Goal: Information Seeking & Learning: Learn about a topic

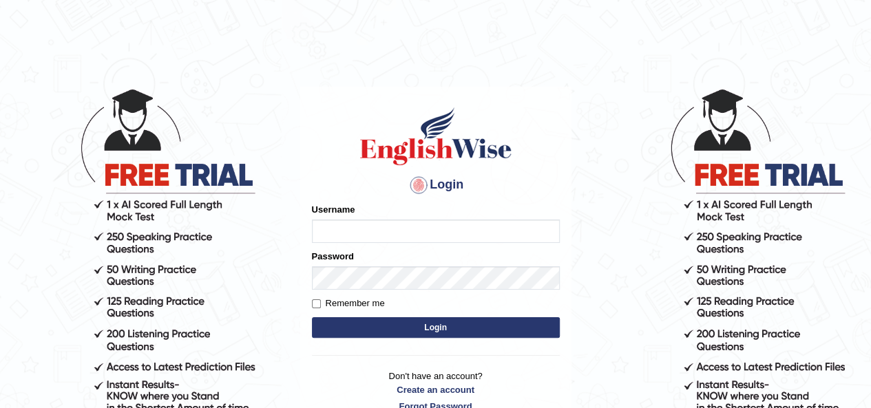
type input "IBJAJI"
click at [485, 328] on button "Login" at bounding box center [436, 327] width 248 height 21
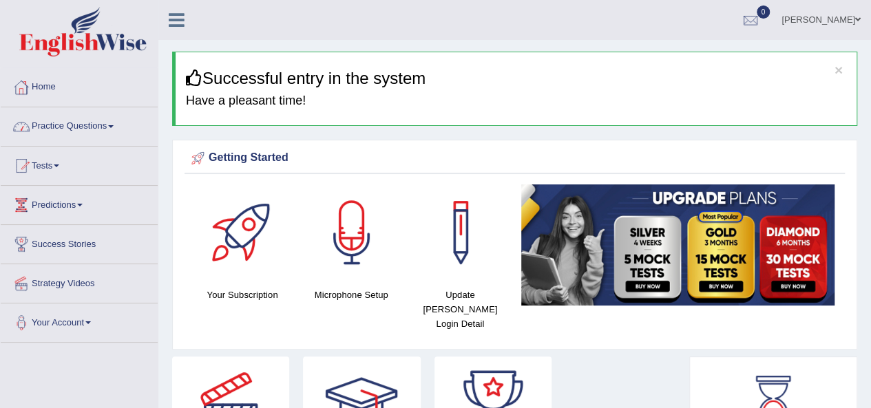
click at [62, 127] on link "Practice Questions" at bounding box center [79, 124] width 157 height 34
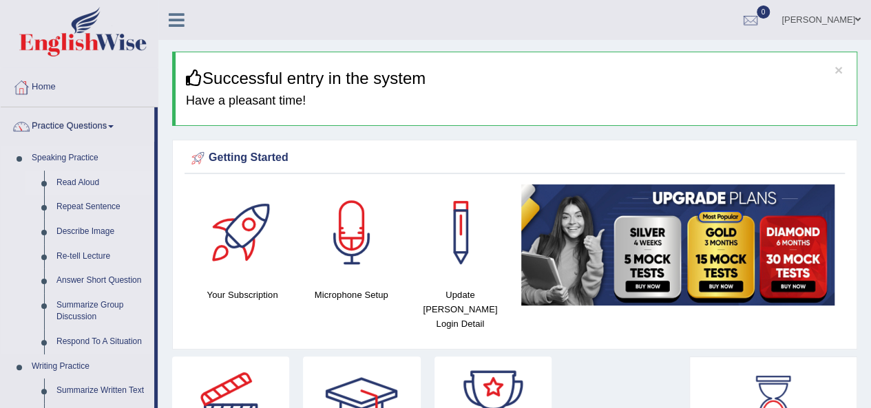
click at [88, 182] on link "Read Aloud" at bounding box center [102, 183] width 104 height 25
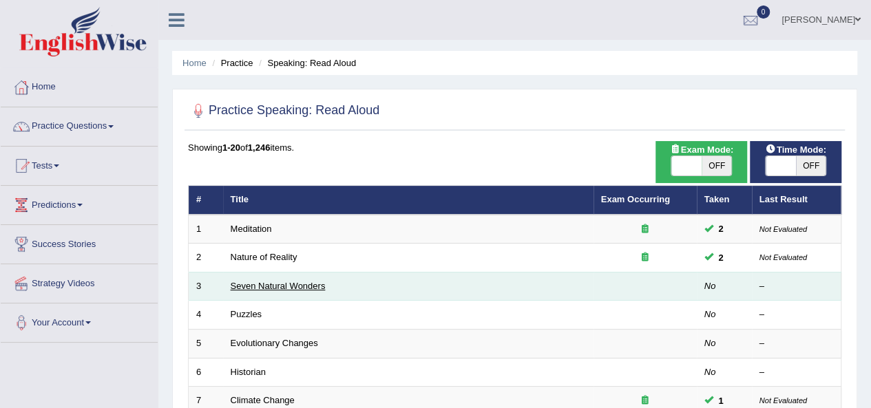
click at [263, 282] on link "Seven Natural Wonders" at bounding box center [278, 286] width 95 height 10
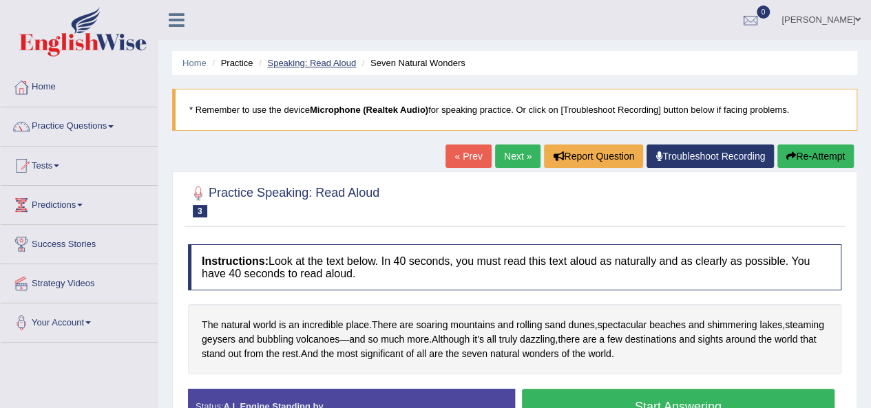
click at [329, 59] on link "Speaking: Read Aloud" at bounding box center [311, 63] width 89 height 10
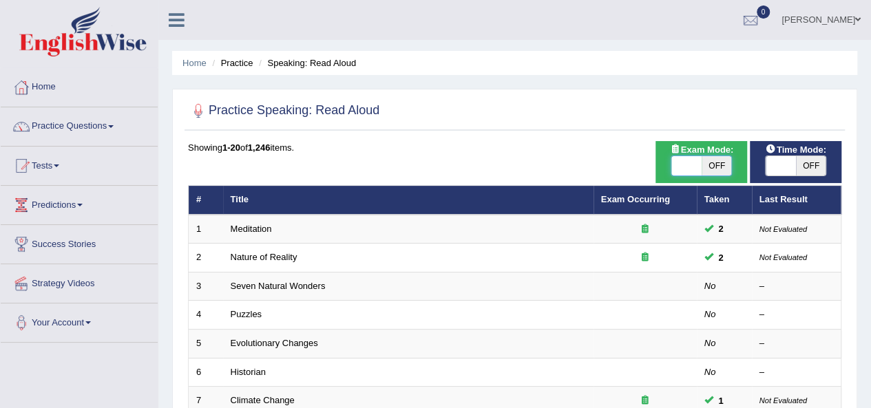
click at [679, 169] on span at bounding box center [686, 165] width 30 height 19
checkbox input "true"
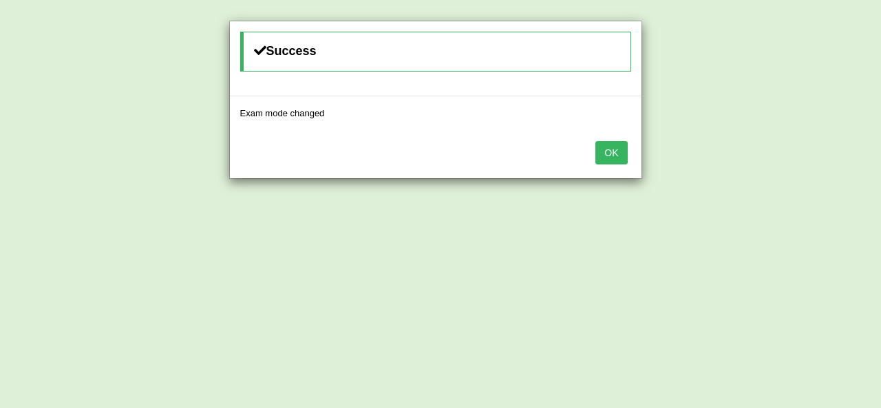
click at [619, 159] on button "OK" at bounding box center [611, 152] width 32 height 23
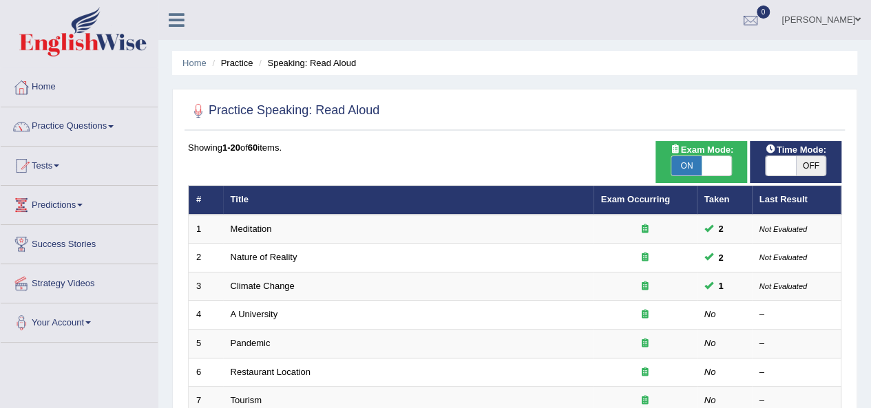
click at [772, 161] on span at bounding box center [780, 165] width 30 height 19
checkbox input "true"
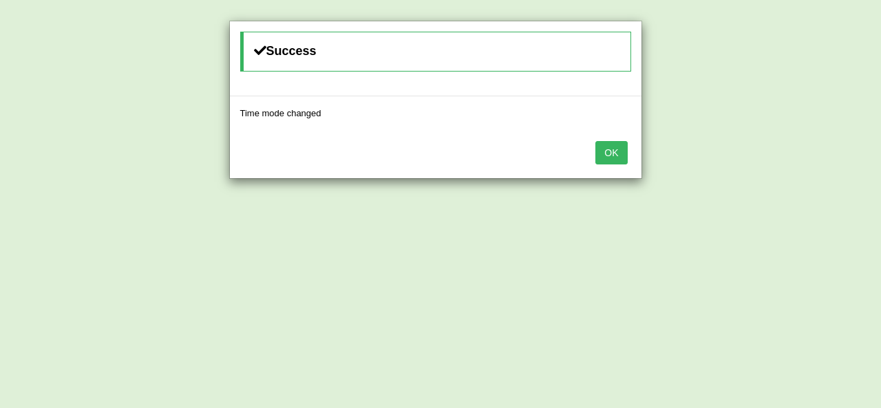
click at [608, 153] on button "OK" at bounding box center [611, 152] width 32 height 23
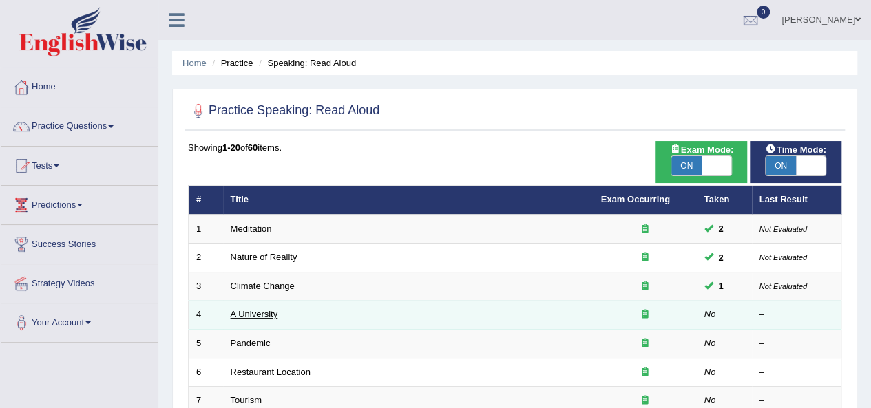
click at [268, 312] on link "A University" at bounding box center [254, 314] width 47 height 10
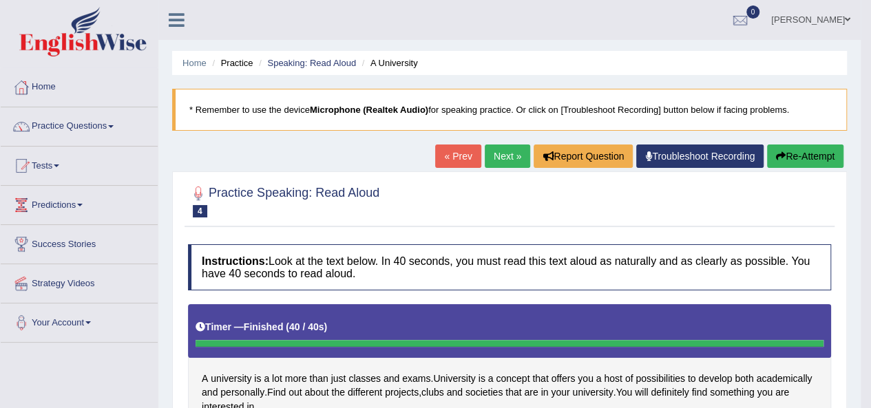
click at [492, 160] on link "Next »" at bounding box center [507, 156] width 45 height 23
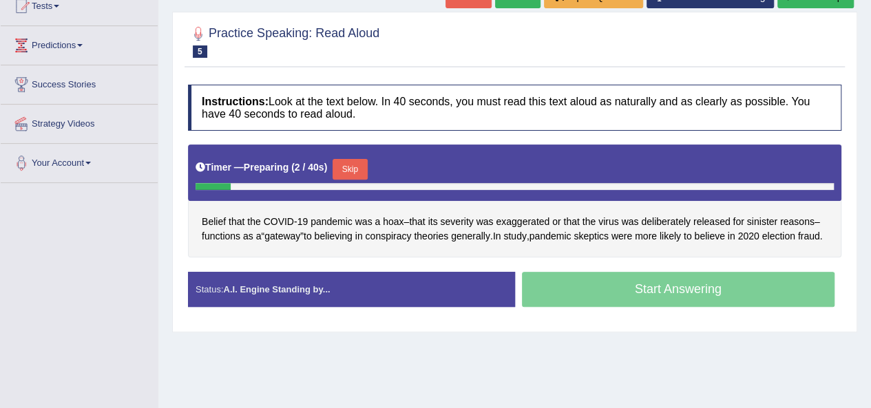
scroll to position [165, 0]
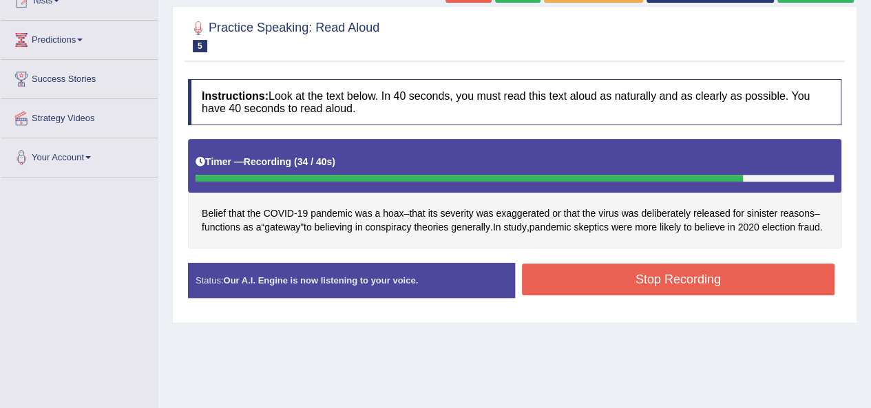
click at [790, 295] on button "Stop Recording" at bounding box center [678, 280] width 313 height 32
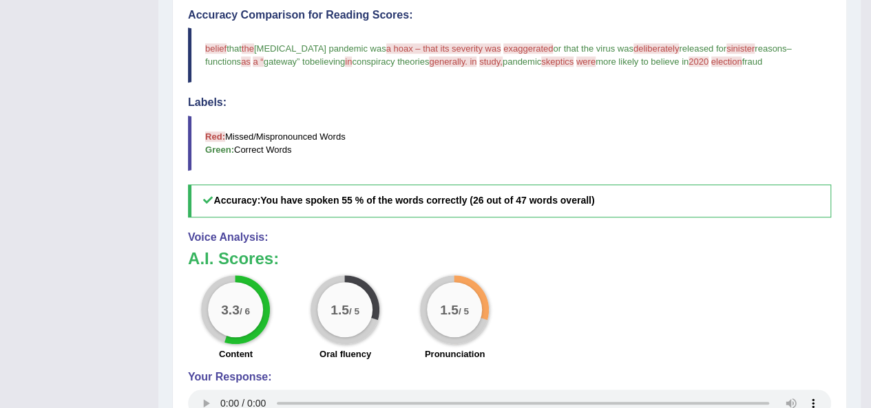
scroll to position [83, 0]
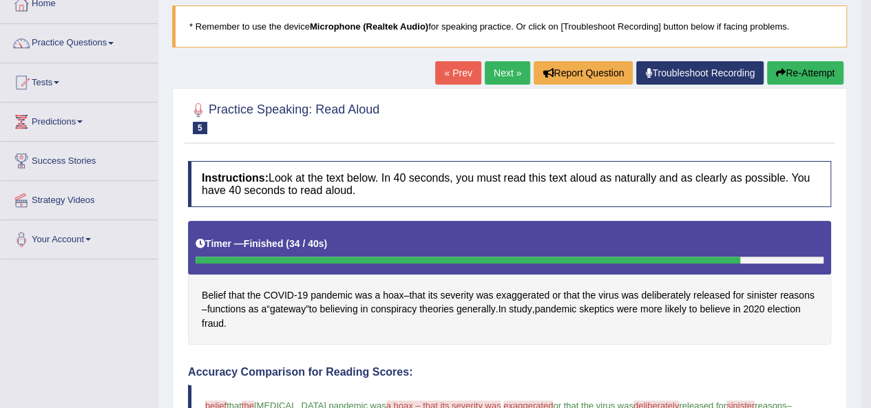
click at [496, 70] on link "Next »" at bounding box center [507, 72] width 45 height 23
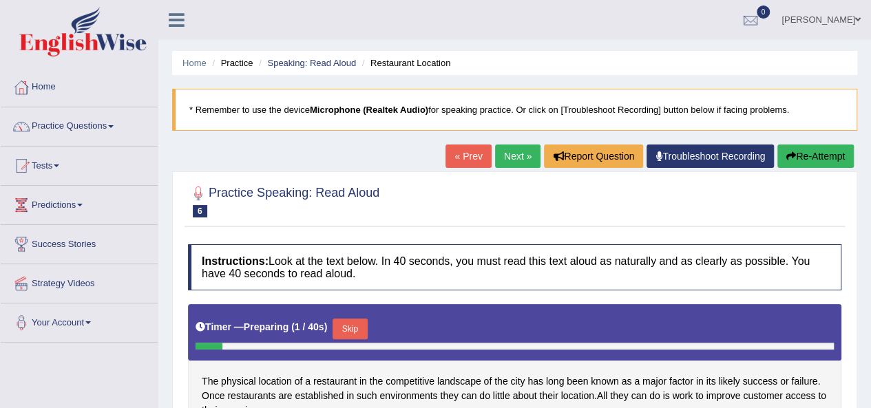
scroll to position [314, 0]
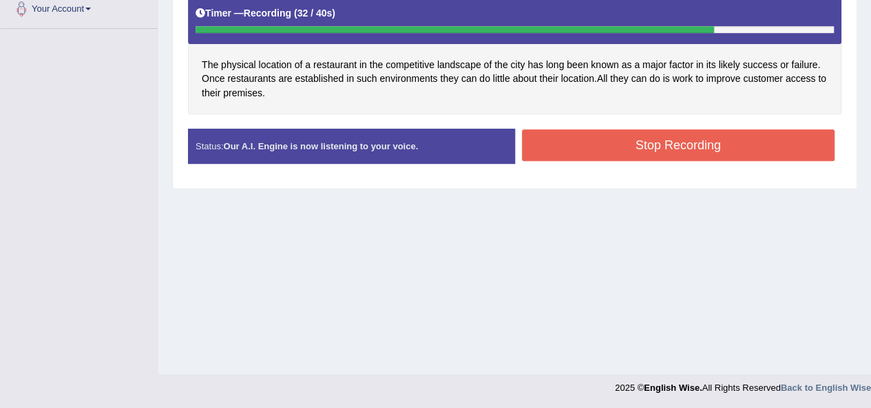
click at [753, 160] on div "Stop Recording" at bounding box center [678, 146] width 327 height 35
click at [753, 153] on button "Stop Recording" at bounding box center [678, 145] width 313 height 32
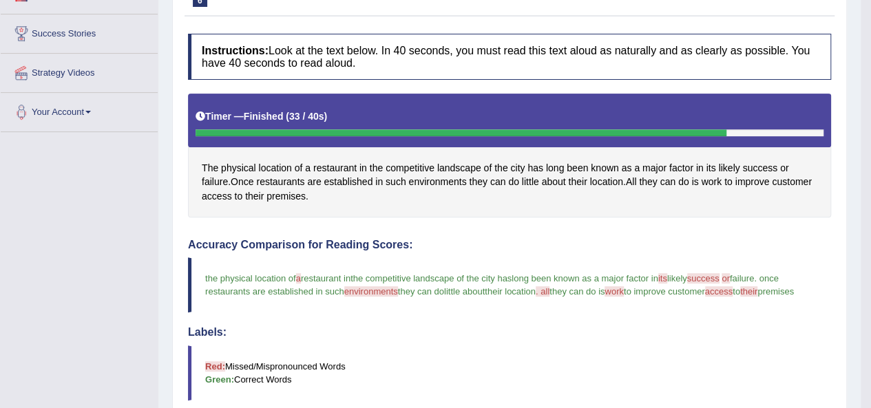
scroll to position [0, 0]
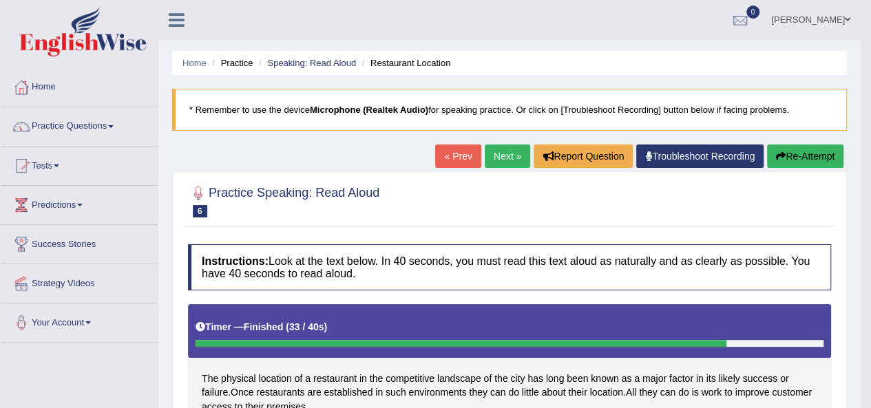
click at [509, 158] on link "Next »" at bounding box center [507, 156] width 45 height 23
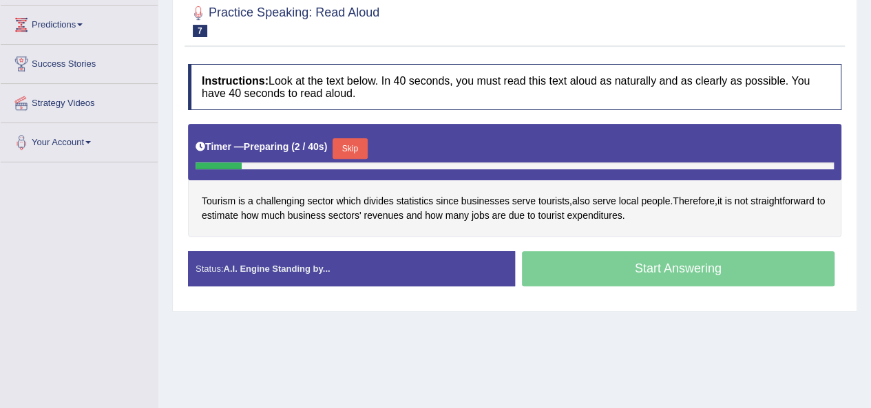
scroll to position [193, 0]
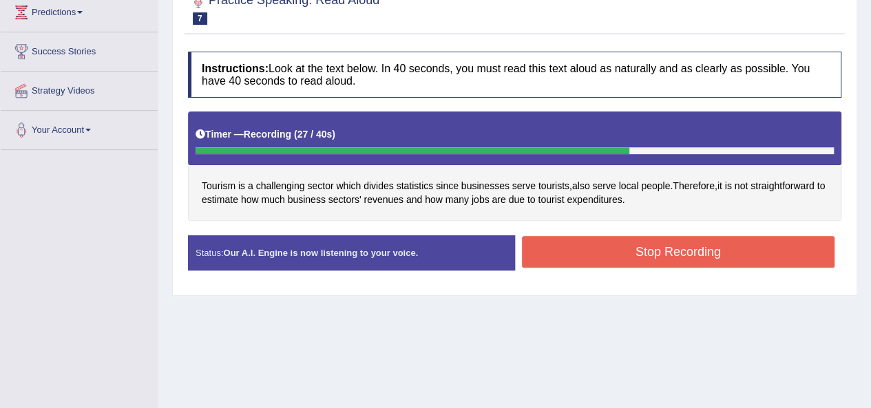
click at [788, 248] on button "Stop Recording" at bounding box center [678, 252] width 313 height 32
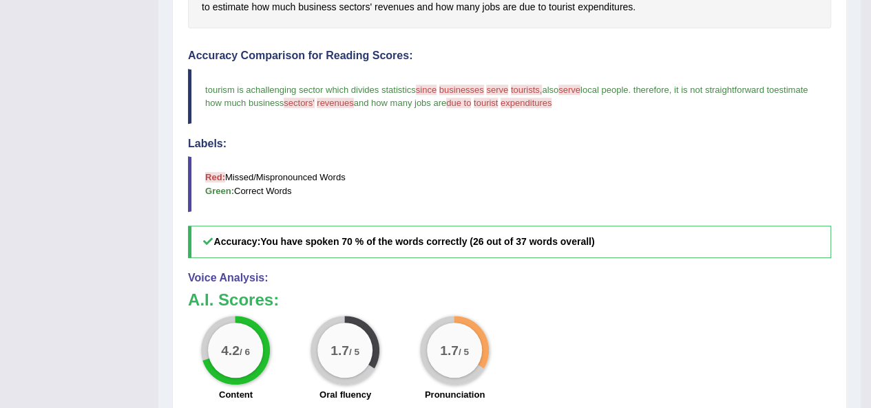
scroll to position [28, 0]
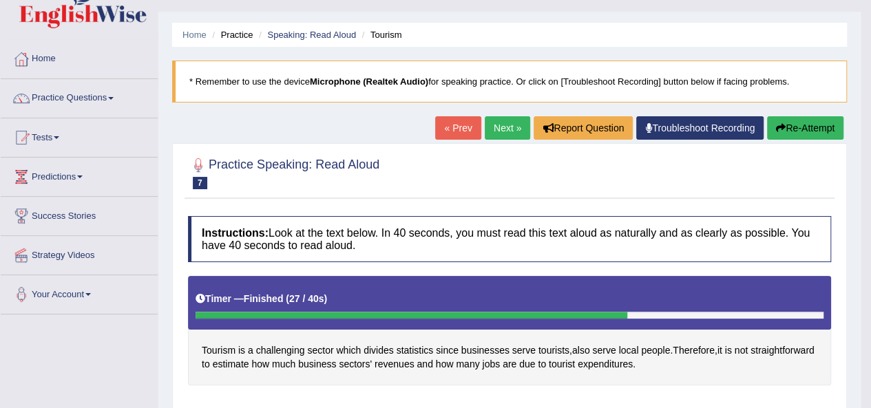
click at [508, 132] on link "Next »" at bounding box center [507, 127] width 45 height 23
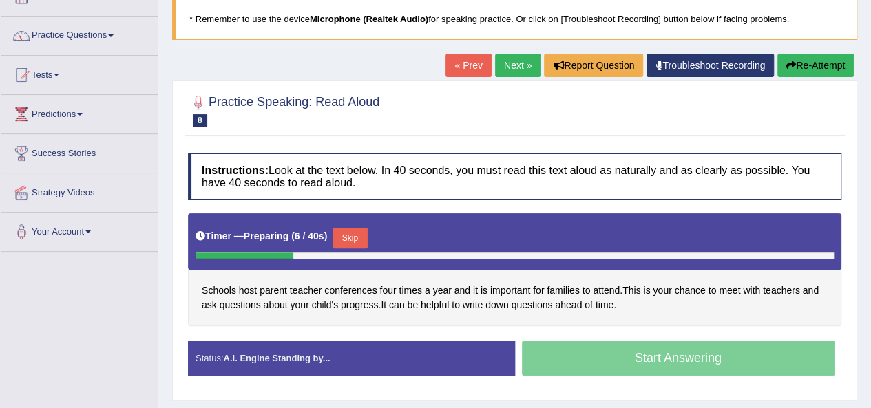
scroll to position [110, 0]
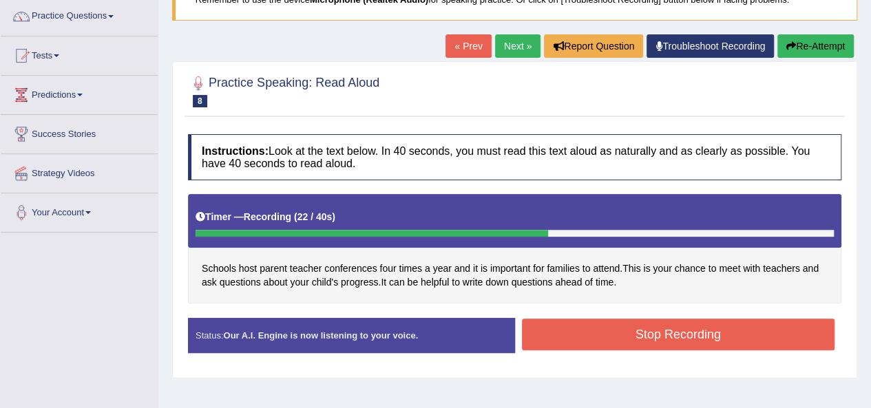
click at [789, 334] on button "Stop Recording" at bounding box center [678, 335] width 313 height 32
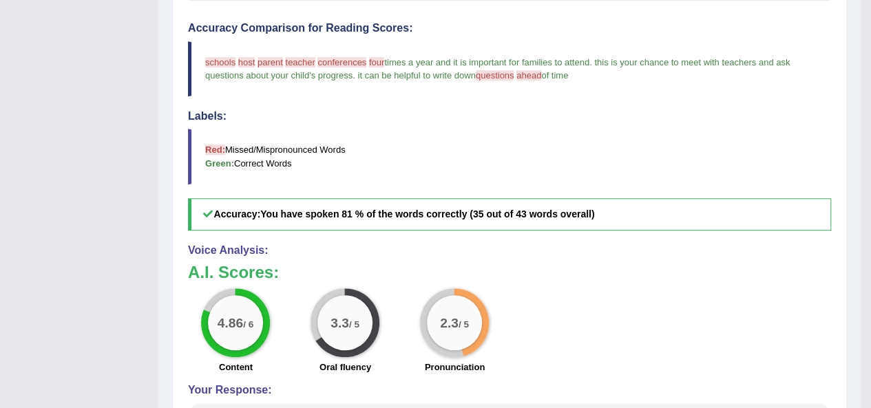
scroll to position [56, 0]
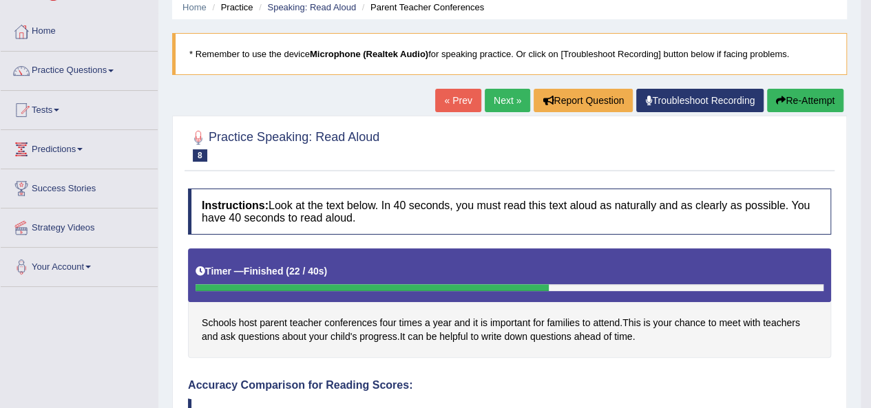
click at [502, 103] on link "Next »" at bounding box center [507, 100] width 45 height 23
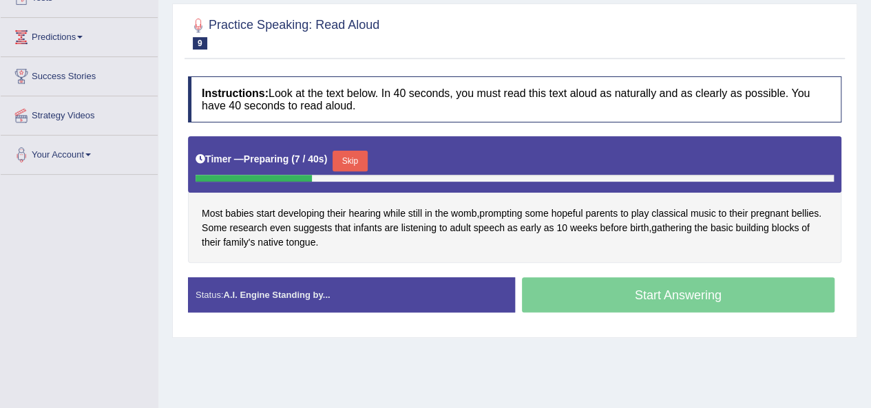
scroll to position [193, 0]
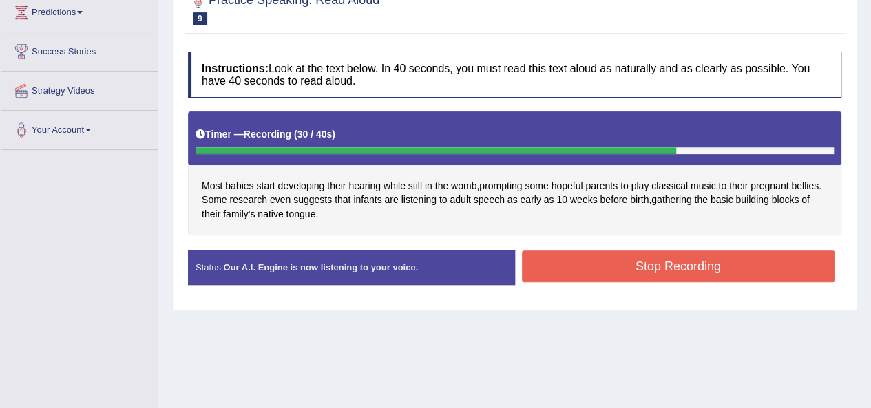
click at [753, 261] on button "Stop Recording" at bounding box center [678, 267] width 313 height 32
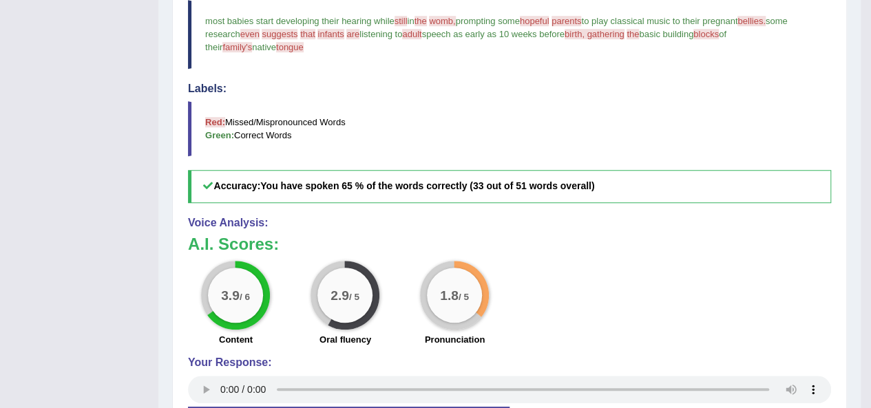
scroll to position [111, 0]
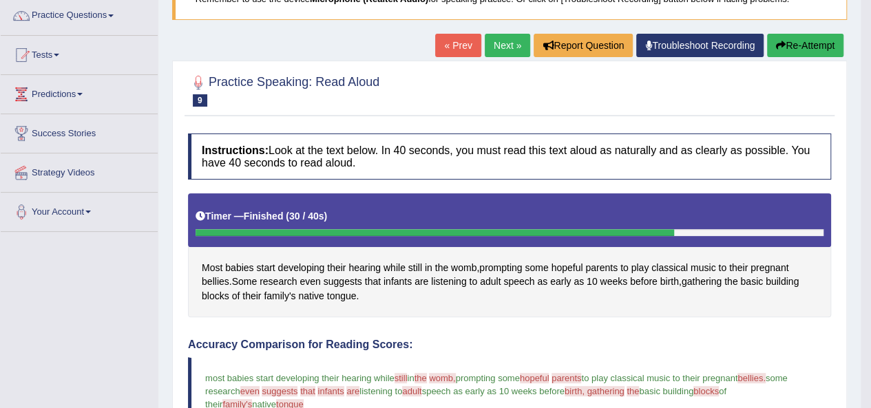
click at [496, 47] on link "Next »" at bounding box center [507, 45] width 45 height 23
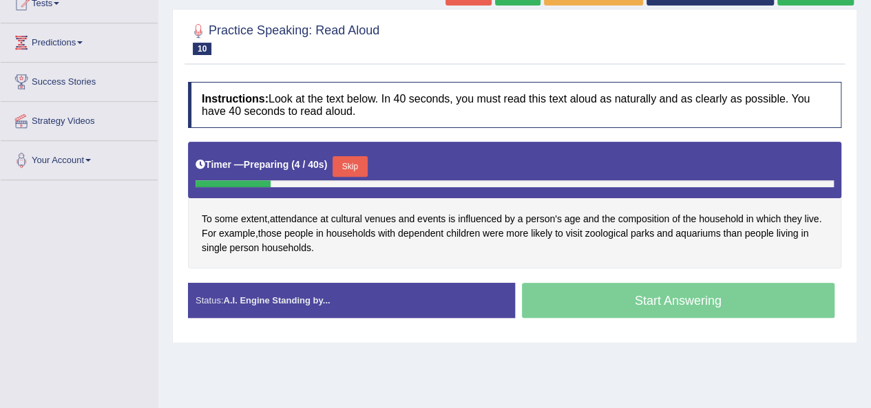
scroll to position [165, 0]
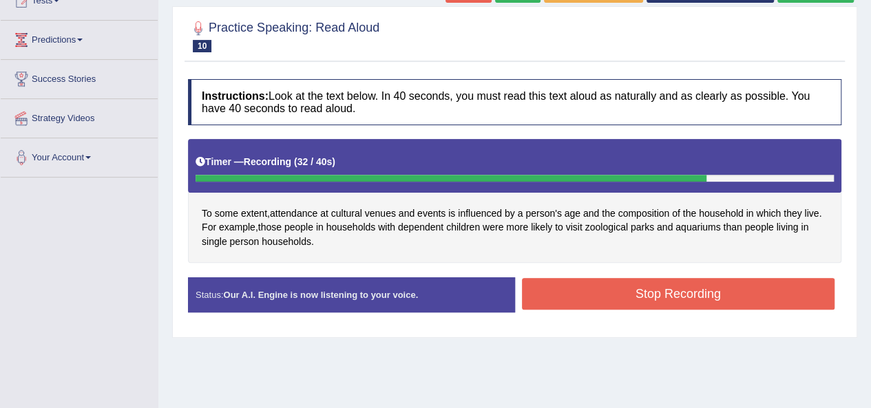
click at [803, 291] on button "Stop Recording" at bounding box center [678, 294] width 313 height 32
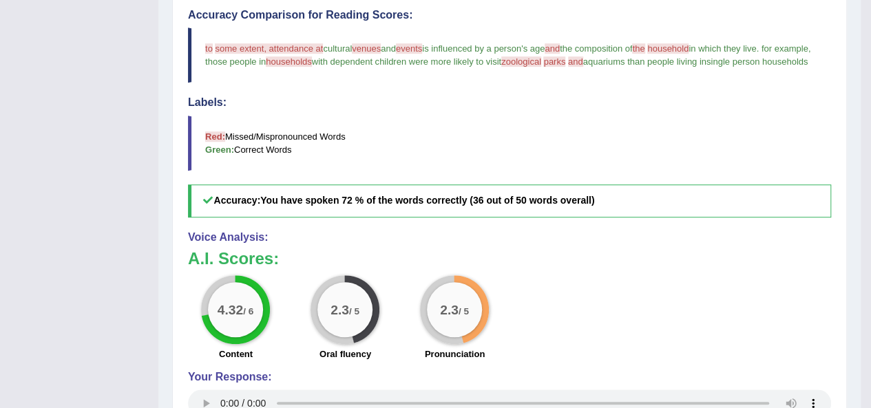
scroll to position [83, 0]
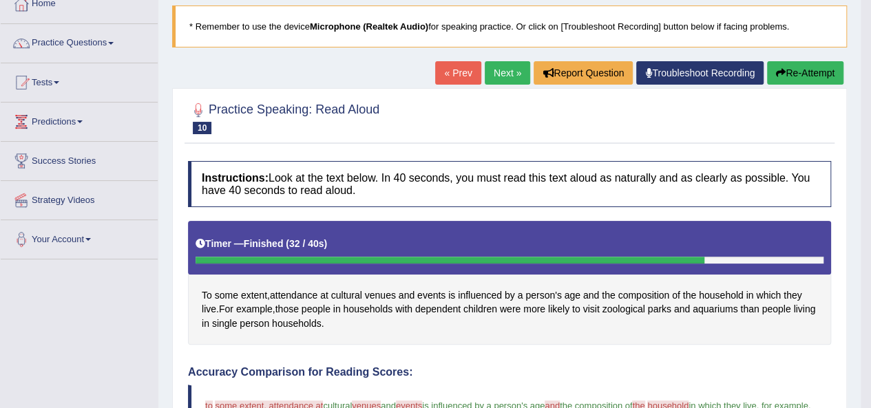
click at [494, 82] on link "Next »" at bounding box center [507, 72] width 45 height 23
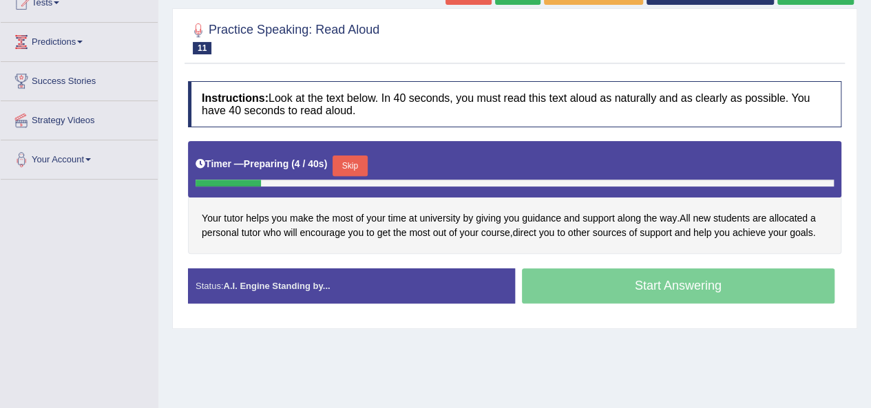
scroll to position [165, 0]
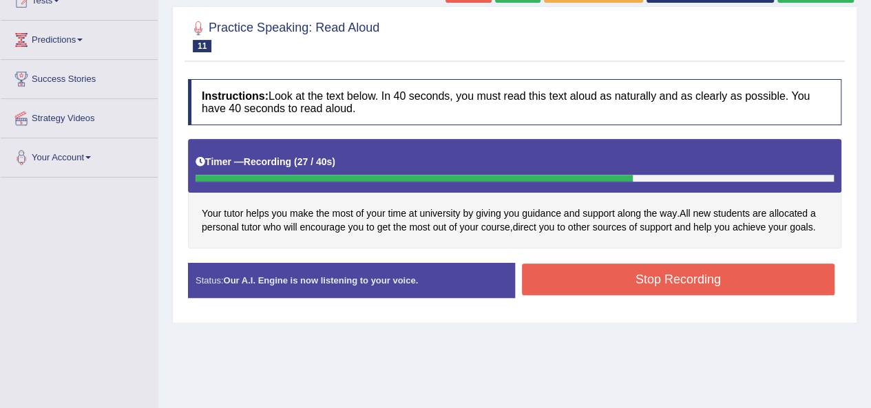
click at [771, 282] on button "Stop Recording" at bounding box center [678, 280] width 313 height 32
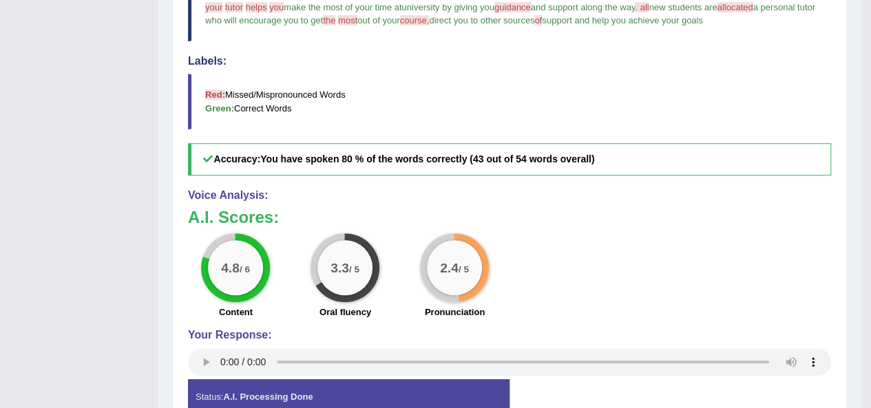
scroll to position [111, 0]
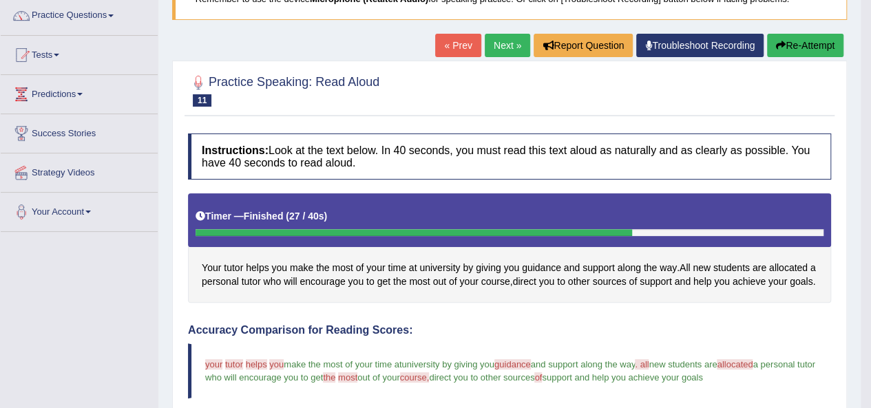
click at [501, 50] on link "Next »" at bounding box center [507, 45] width 45 height 23
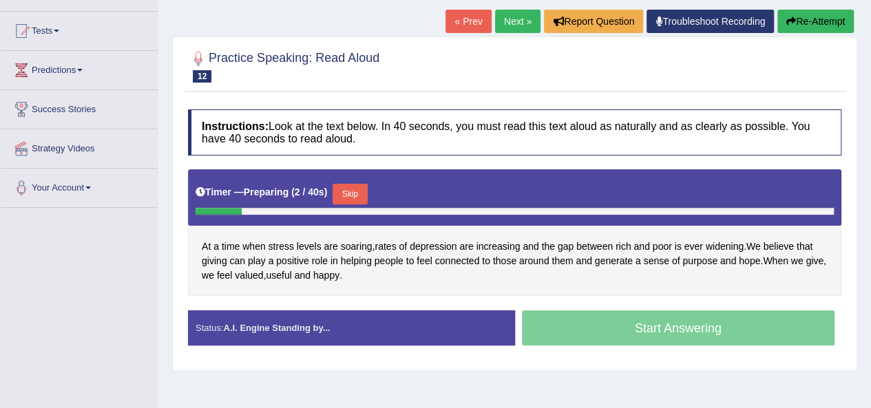
scroll to position [165, 0]
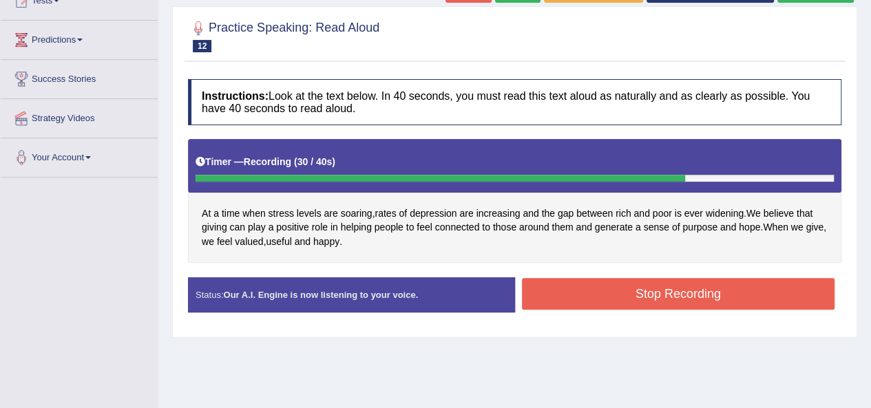
click at [773, 285] on button "Stop Recording" at bounding box center [678, 294] width 313 height 32
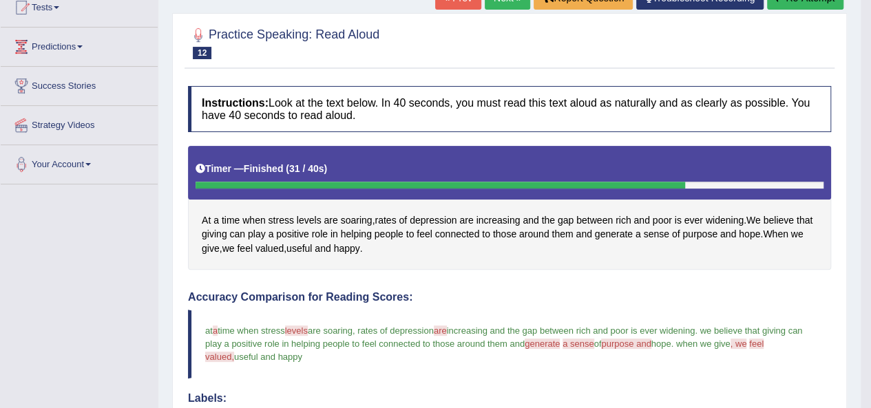
scroll to position [68, 0]
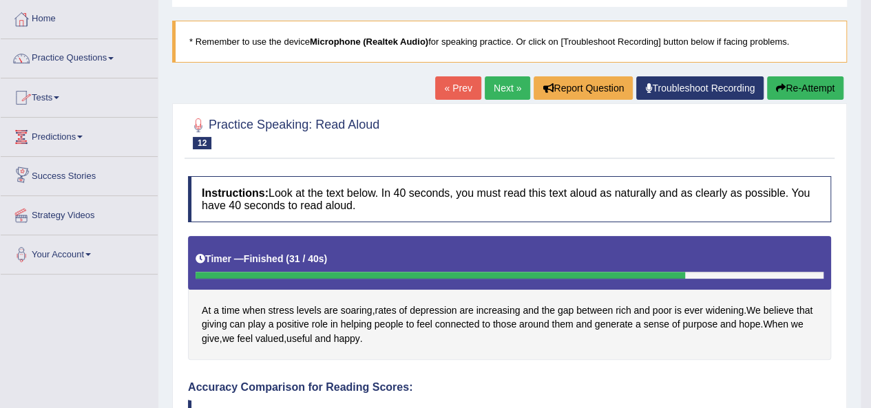
click at [58, 131] on link "Predictions" at bounding box center [79, 135] width 157 height 34
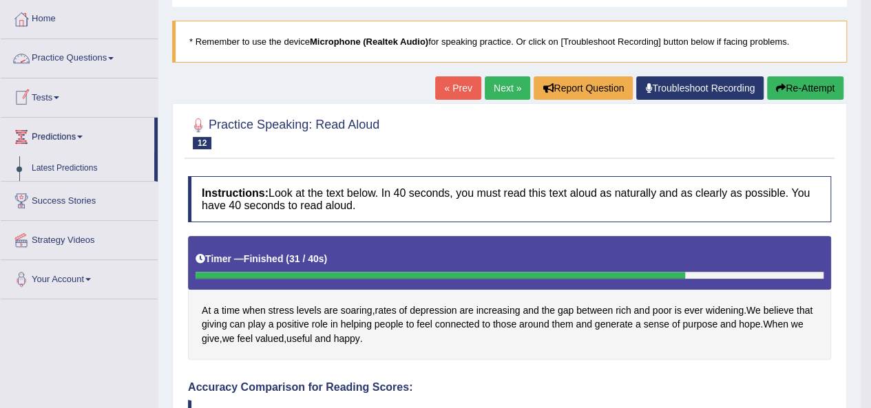
click at [70, 55] on link "Practice Questions" at bounding box center [79, 56] width 157 height 34
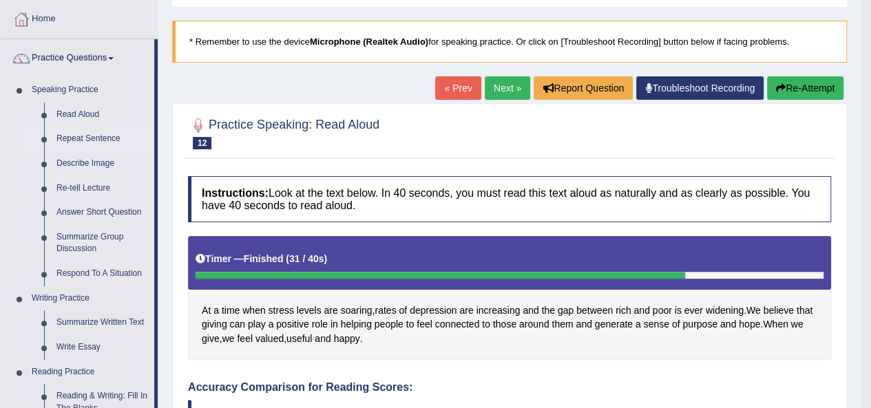
click at [76, 137] on link "Repeat Sentence" at bounding box center [102, 139] width 104 height 25
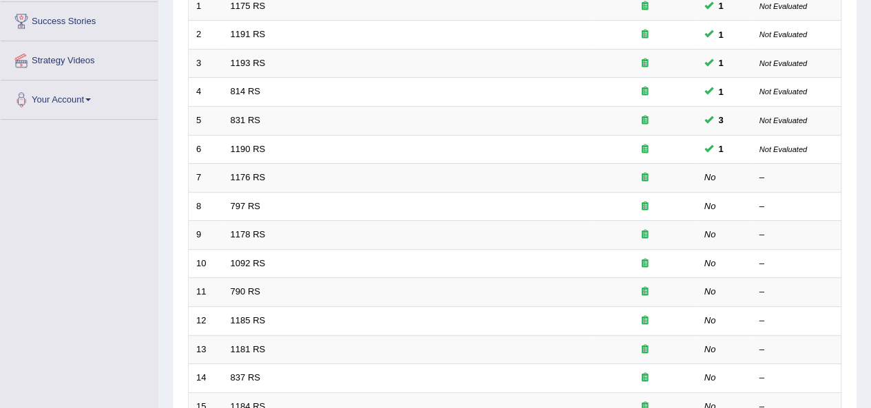
scroll to position [233, 0]
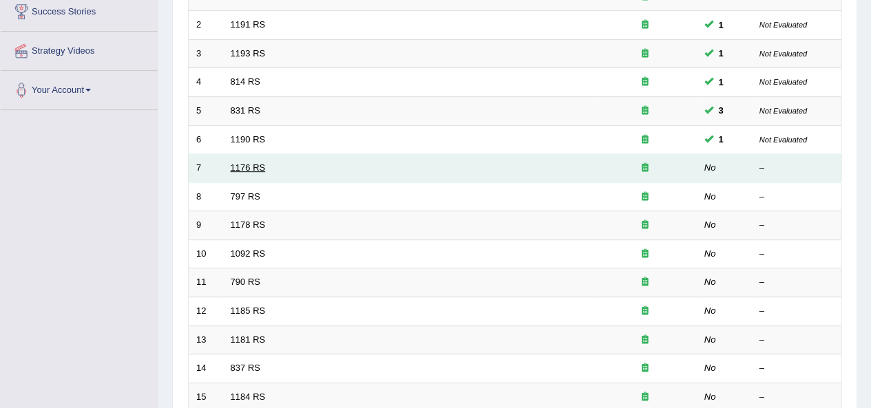
click at [253, 166] on link "1176 RS" at bounding box center [248, 167] width 35 height 10
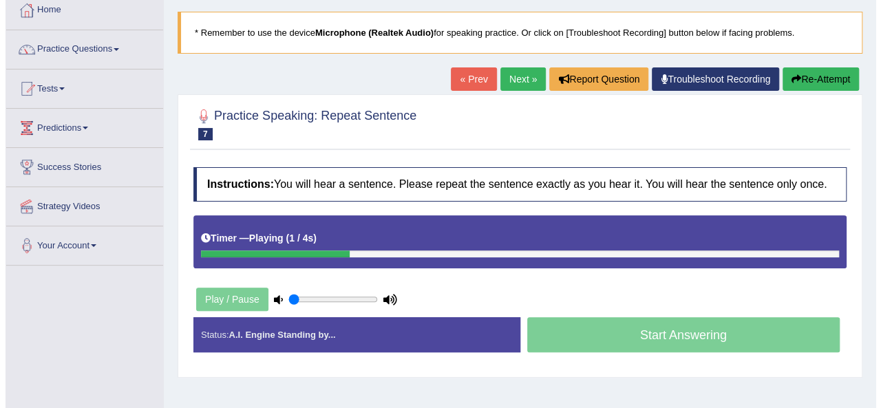
scroll to position [85, 0]
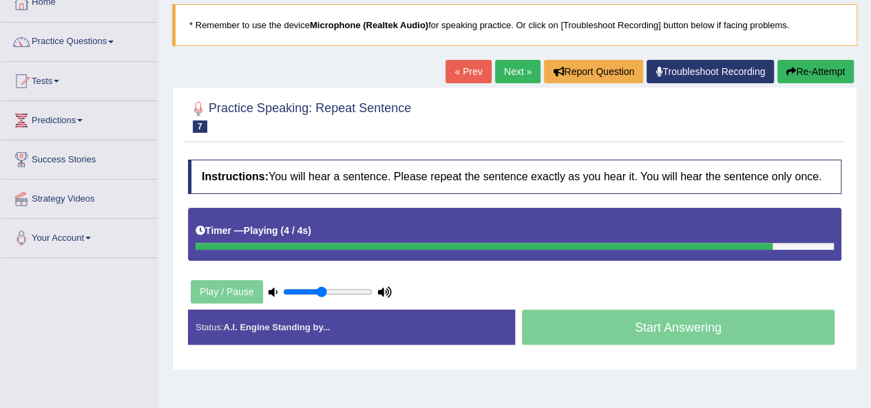
type input "0.45"
click at [319, 290] on input "range" at bounding box center [327, 291] width 89 height 11
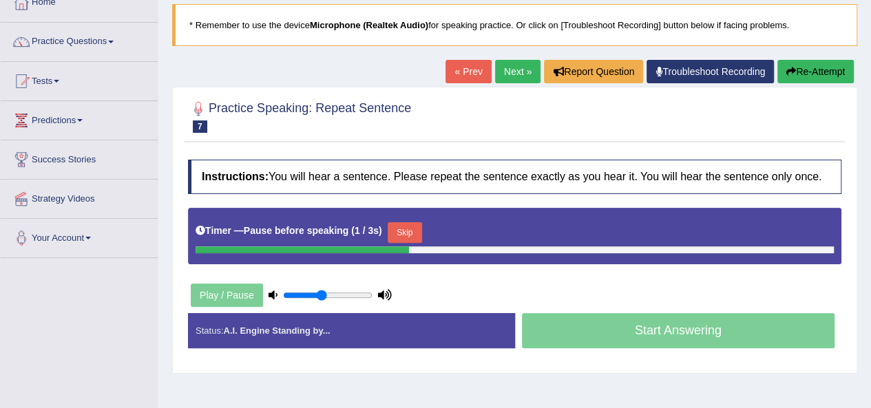
click at [270, 290] on icon at bounding box center [272, 294] width 9 height 9
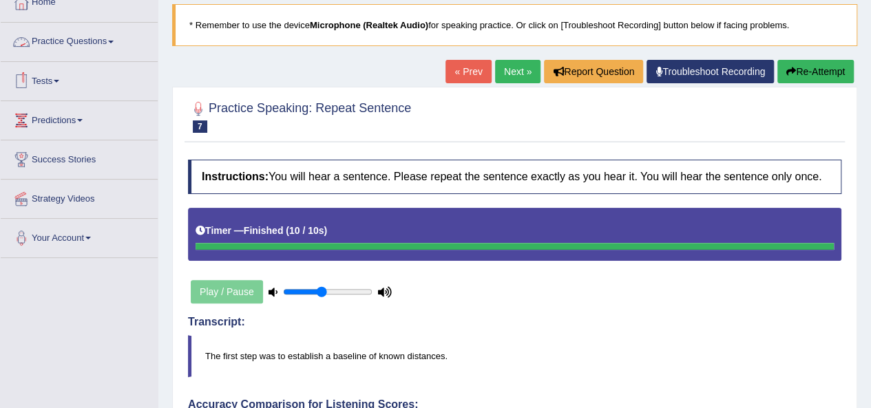
click at [84, 39] on link "Practice Questions" at bounding box center [79, 40] width 157 height 34
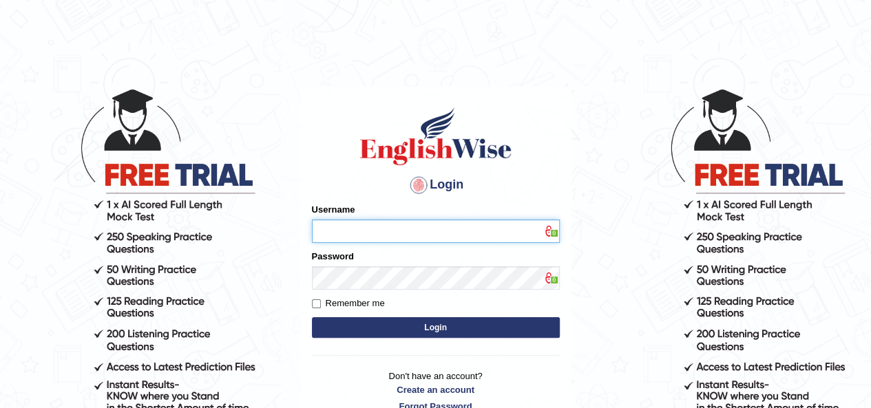
type input "IBJAJI"
click at [396, 328] on button "Login" at bounding box center [436, 327] width 248 height 21
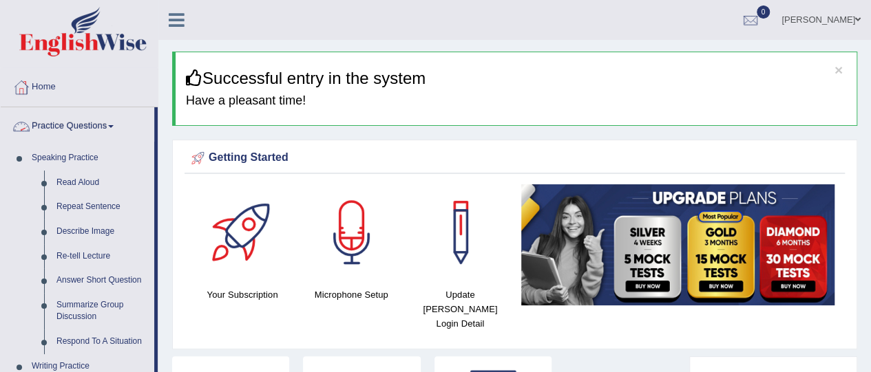
click at [81, 130] on link "Practice Questions" at bounding box center [77, 124] width 153 height 34
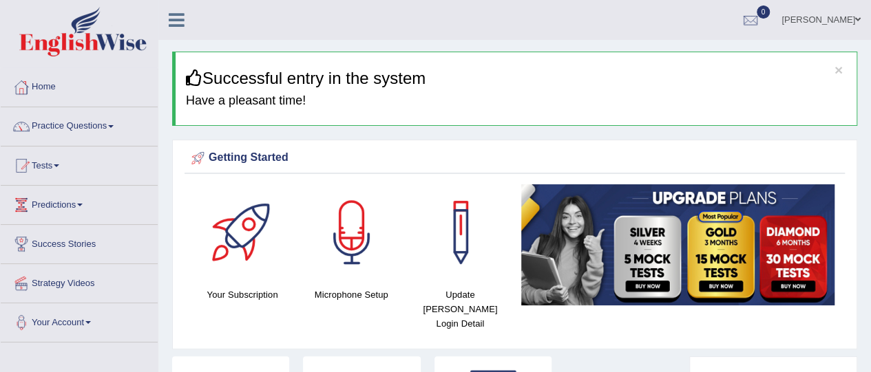
click at [81, 130] on link "Practice Questions" at bounding box center [79, 124] width 157 height 34
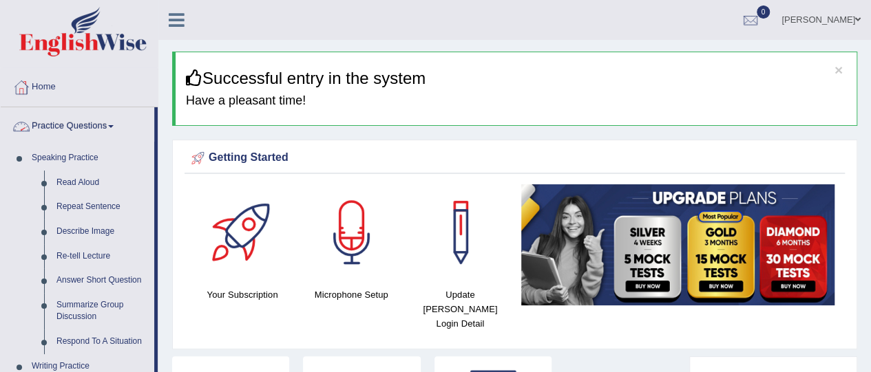
click at [98, 129] on link "Practice Questions" at bounding box center [77, 124] width 153 height 34
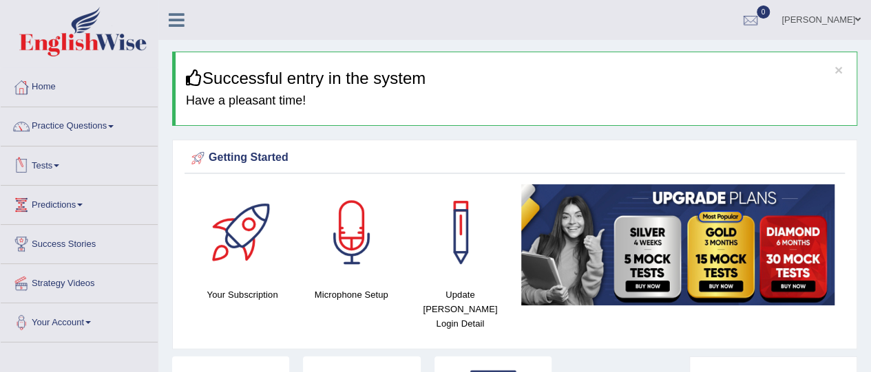
click at [49, 165] on link "Tests" at bounding box center [79, 164] width 157 height 34
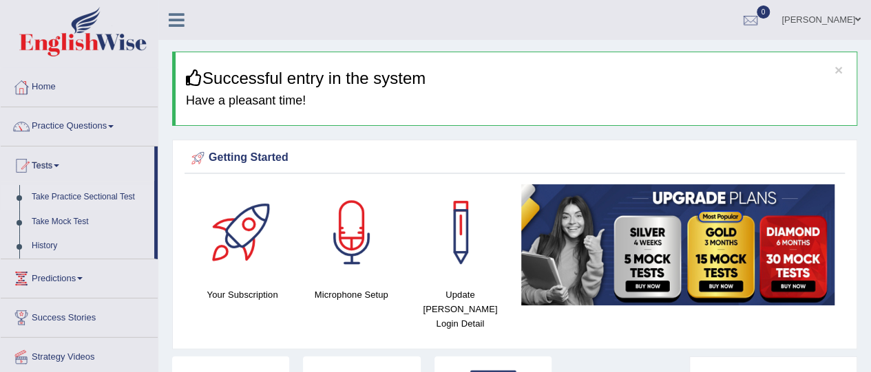
click at [76, 195] on link "Take Practice Sectional Test" at bounding box center [89, 197] width 129 height 25
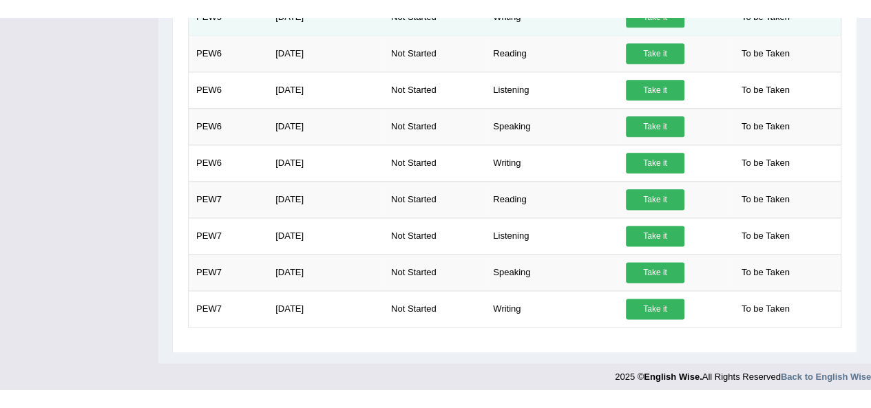
scroll to position [757, 0]
